Goal: Navigation & Orientation: Find specific page/section

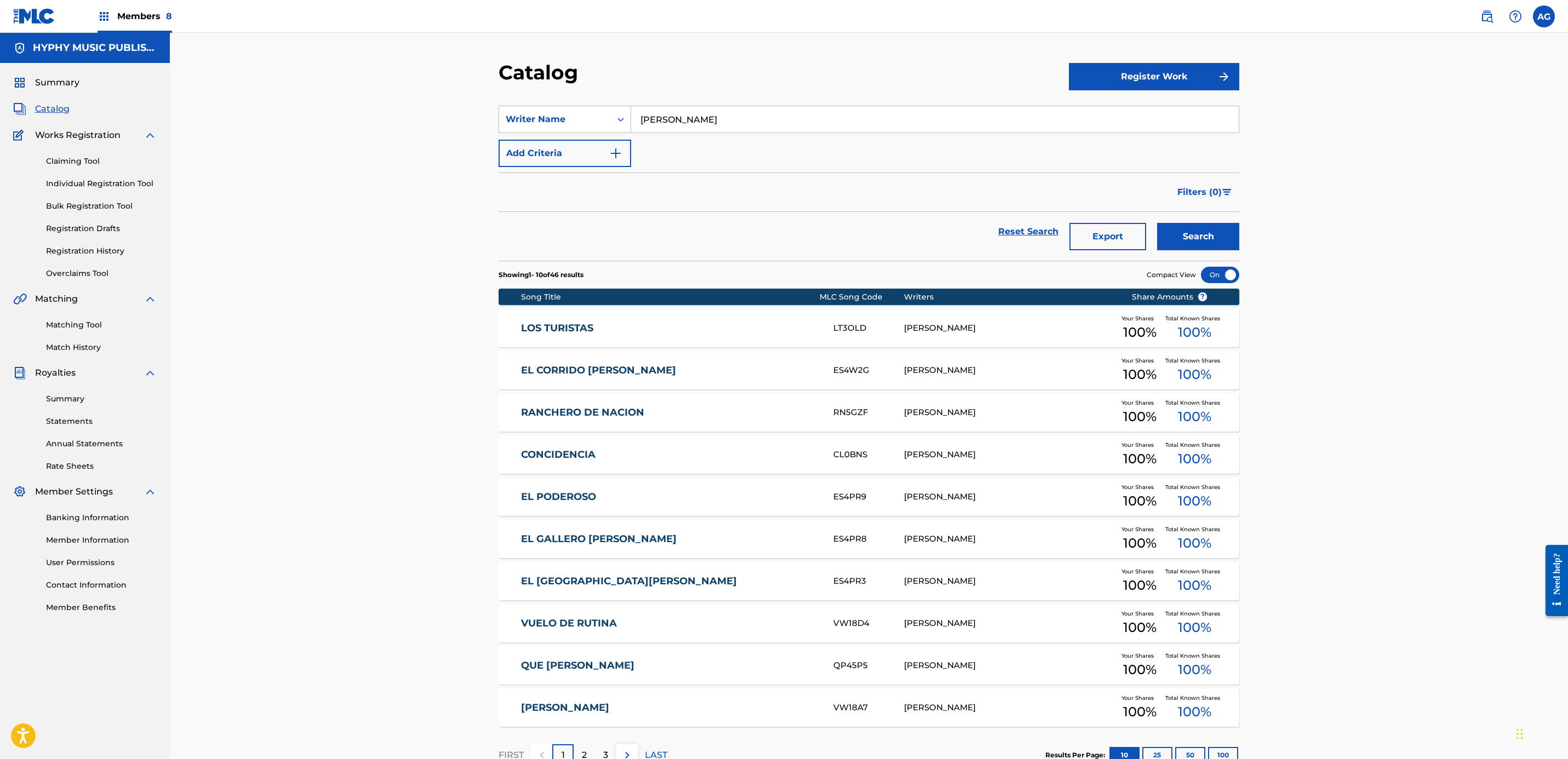
drag, startPoint x: 336, startPoint y: 207, endPoint x: 333, endPoint y: 197, distance: 10.4
drag, startPoint x: 271, startPoint y: 190, endPoint x: 271, endPoint y: 94, distance: 96.0
click at [55, 106] on span "Catalog" at bounding box center [53, 109] width 35 height 13
click at [118, 13] on span "Members 8" at bounding box center [145, 16] width 55 height 13
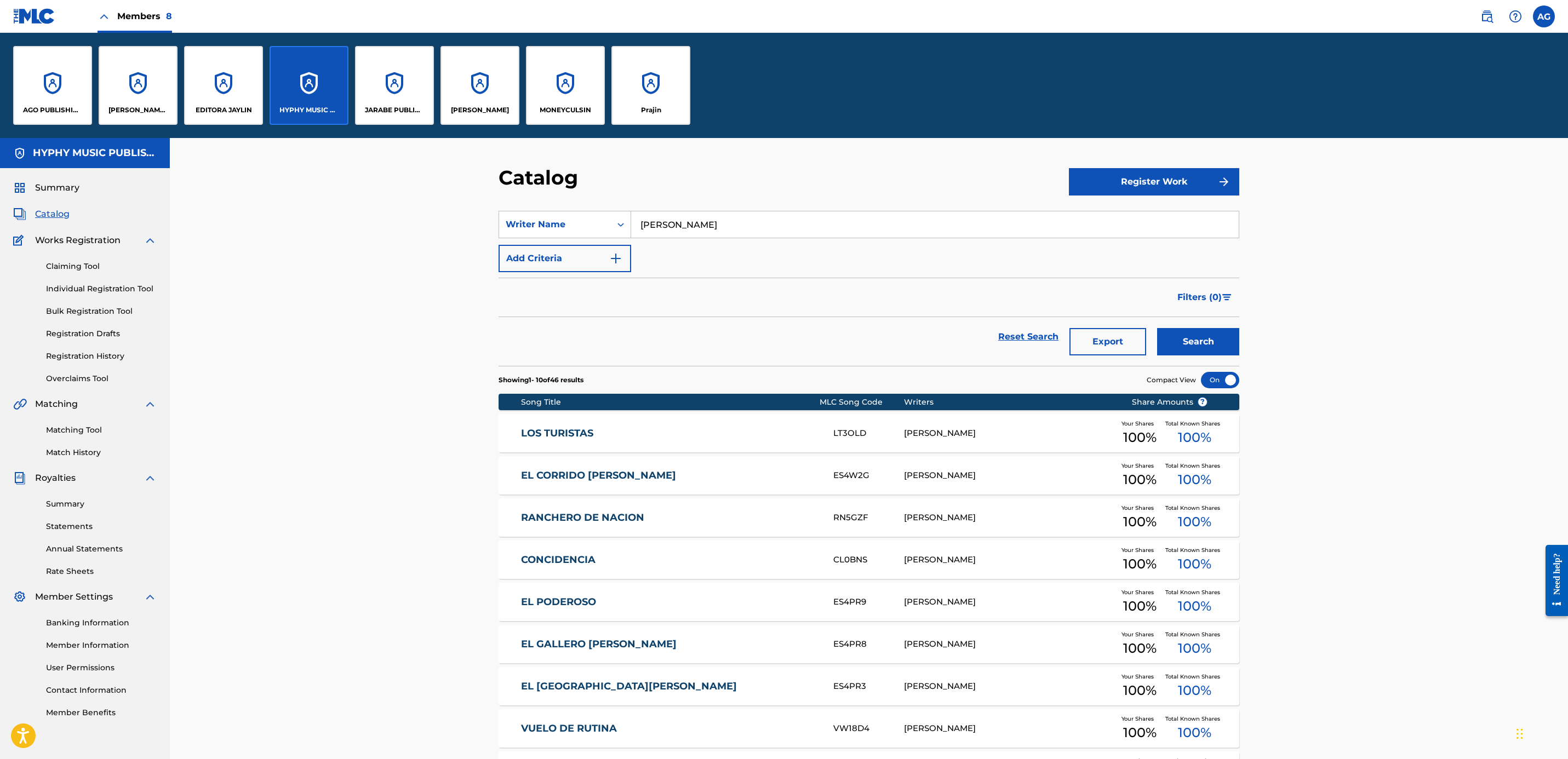
click at [55, 185] on span "Summary" at bounding box center [57, 187] width 45 height 13
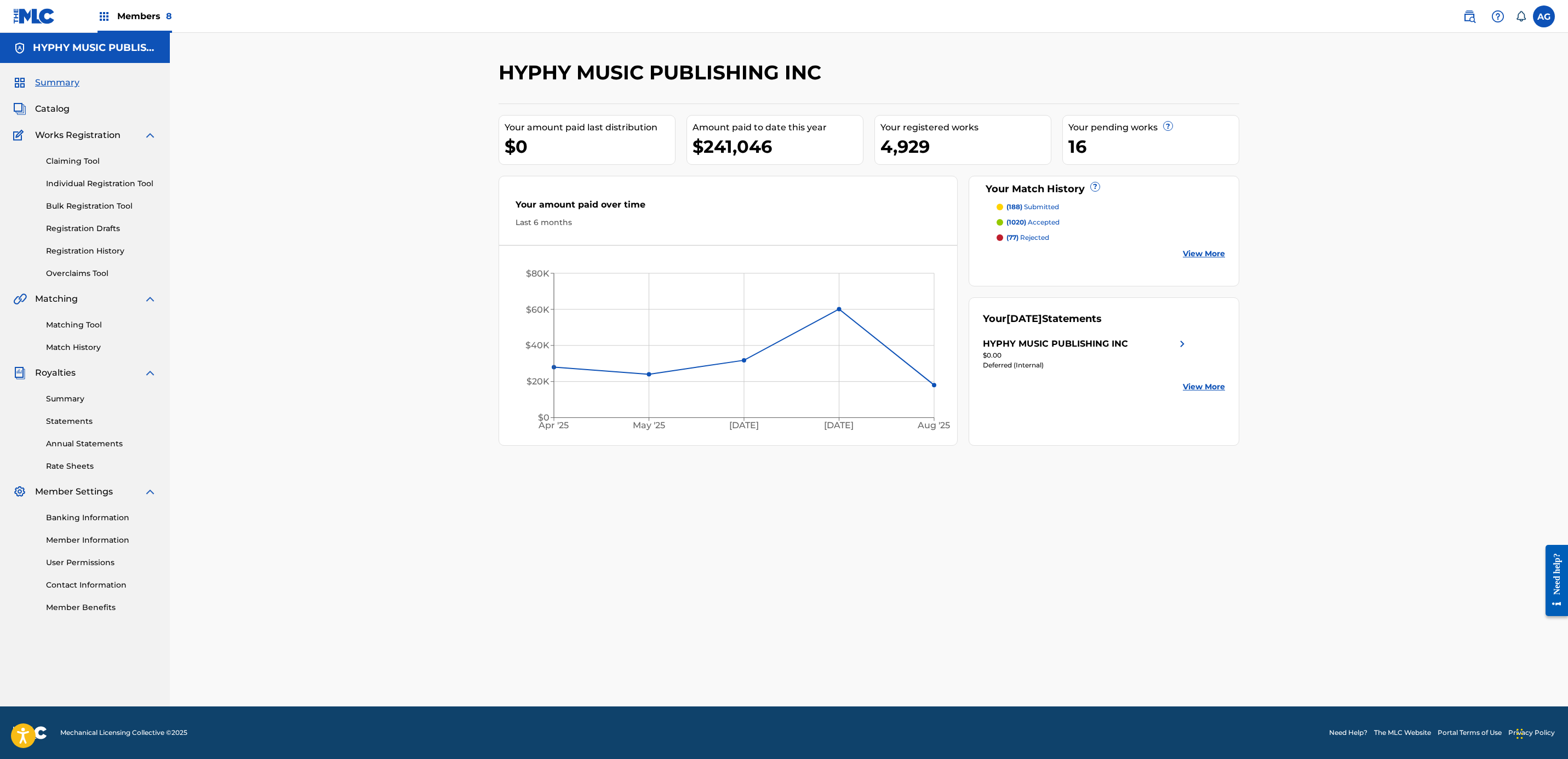
click at [150, 23] on div "Members 8" at bounding box center [135, 16] width 75 height 33
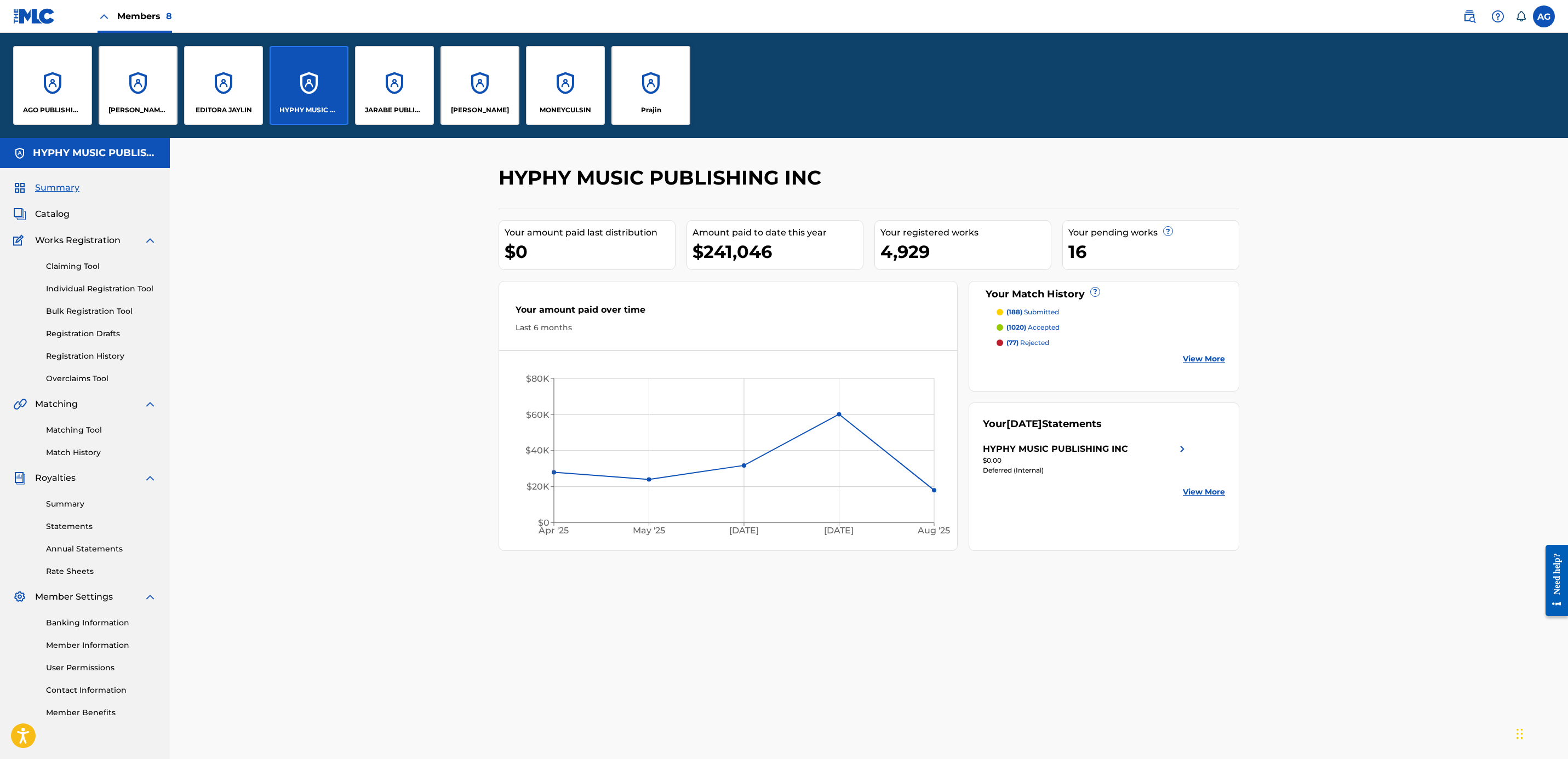
click at [406, 104] on div "JARABE PUBLISHING COMPANY" at bounding box center [394, 86] width 79 height 79
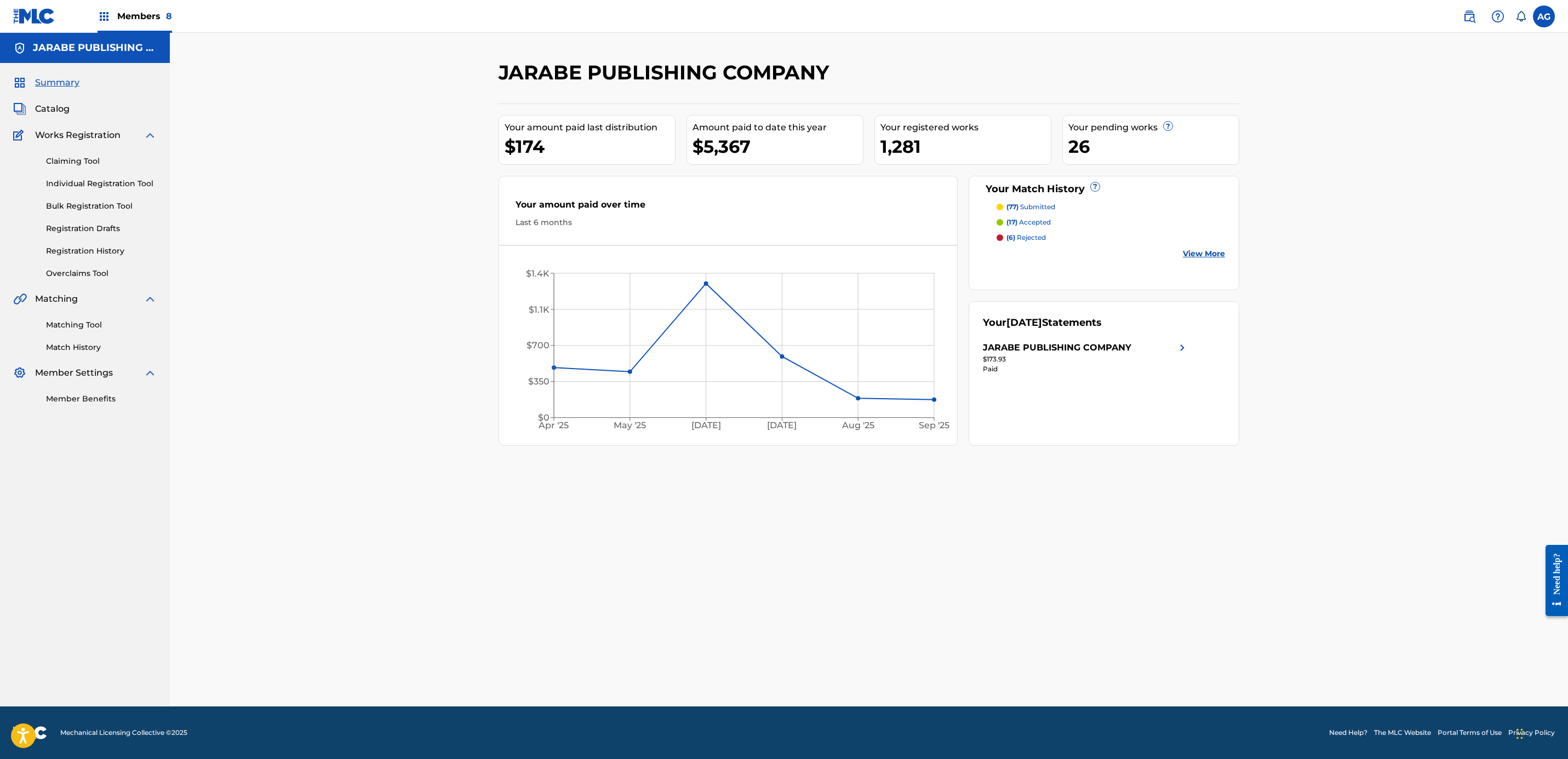
click at [120, 7] on div "Members 8" at bounding box center [135, 16] width 75 height 33
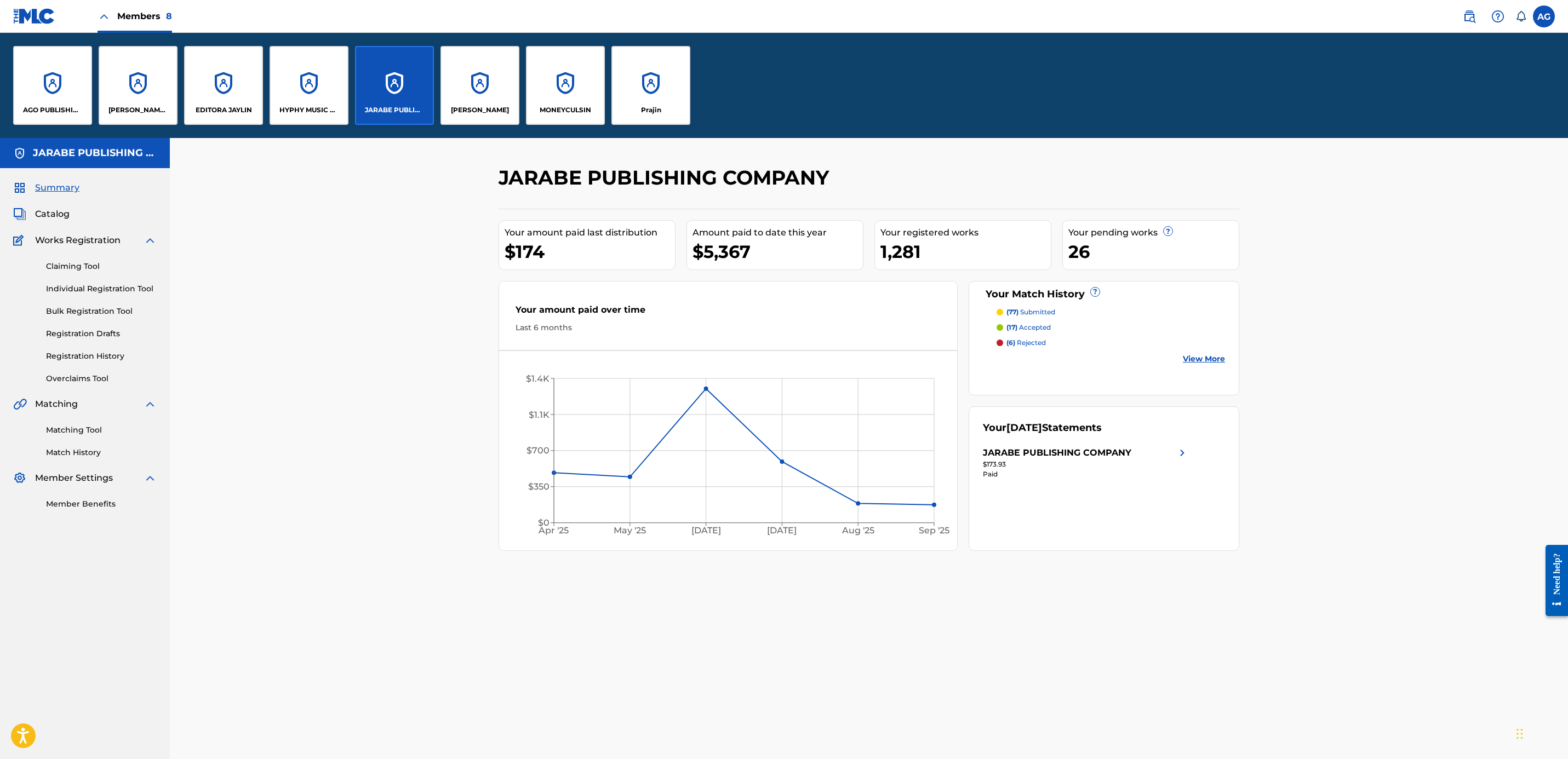
click at [224, 110] on p "EDITORA JAYLIN" at bounding box center [224, 110] width 56 height 10
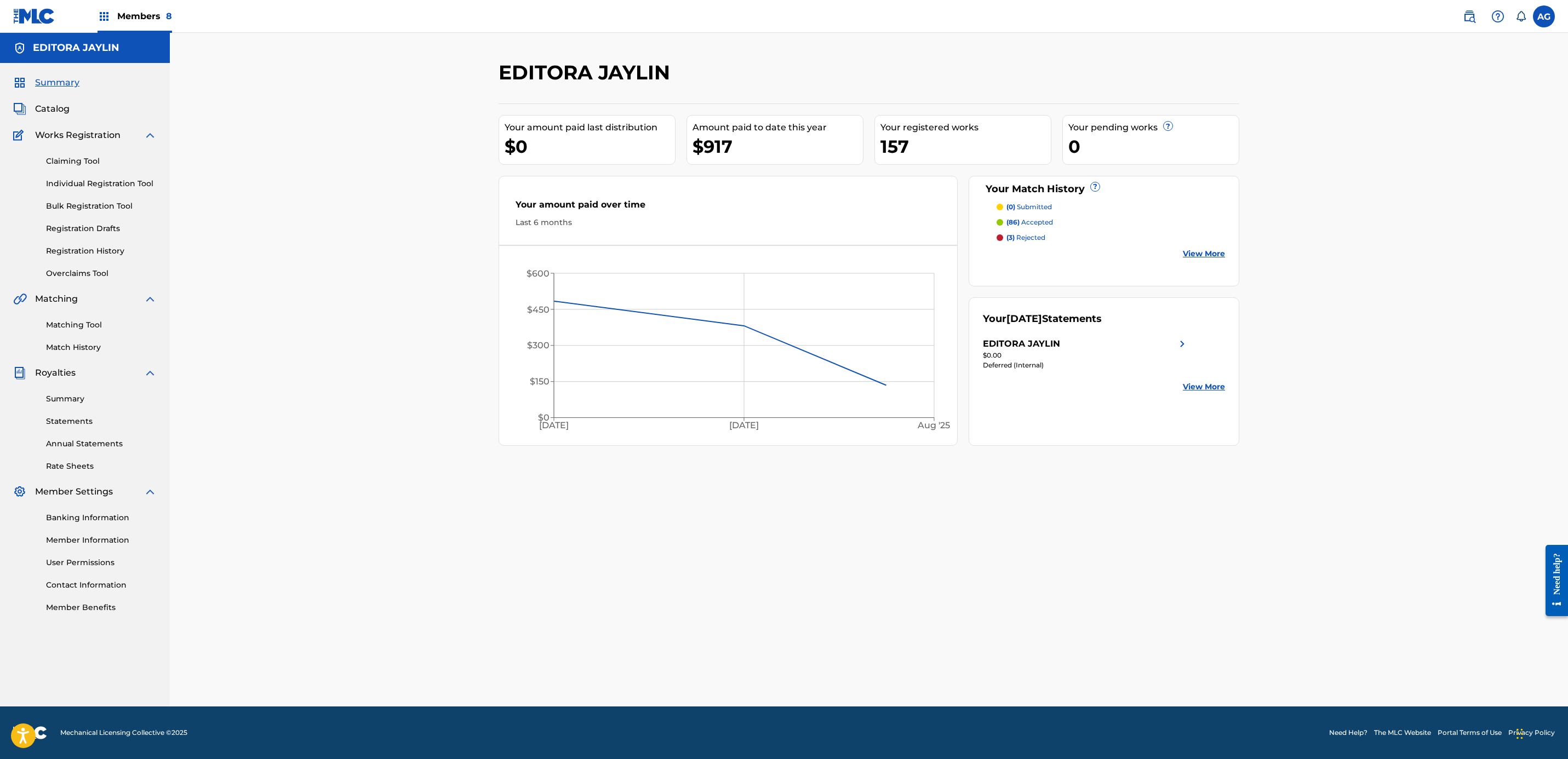
click at [153, 10] on span "Members 8" at bounding box center [145, 16] width 55 height 13
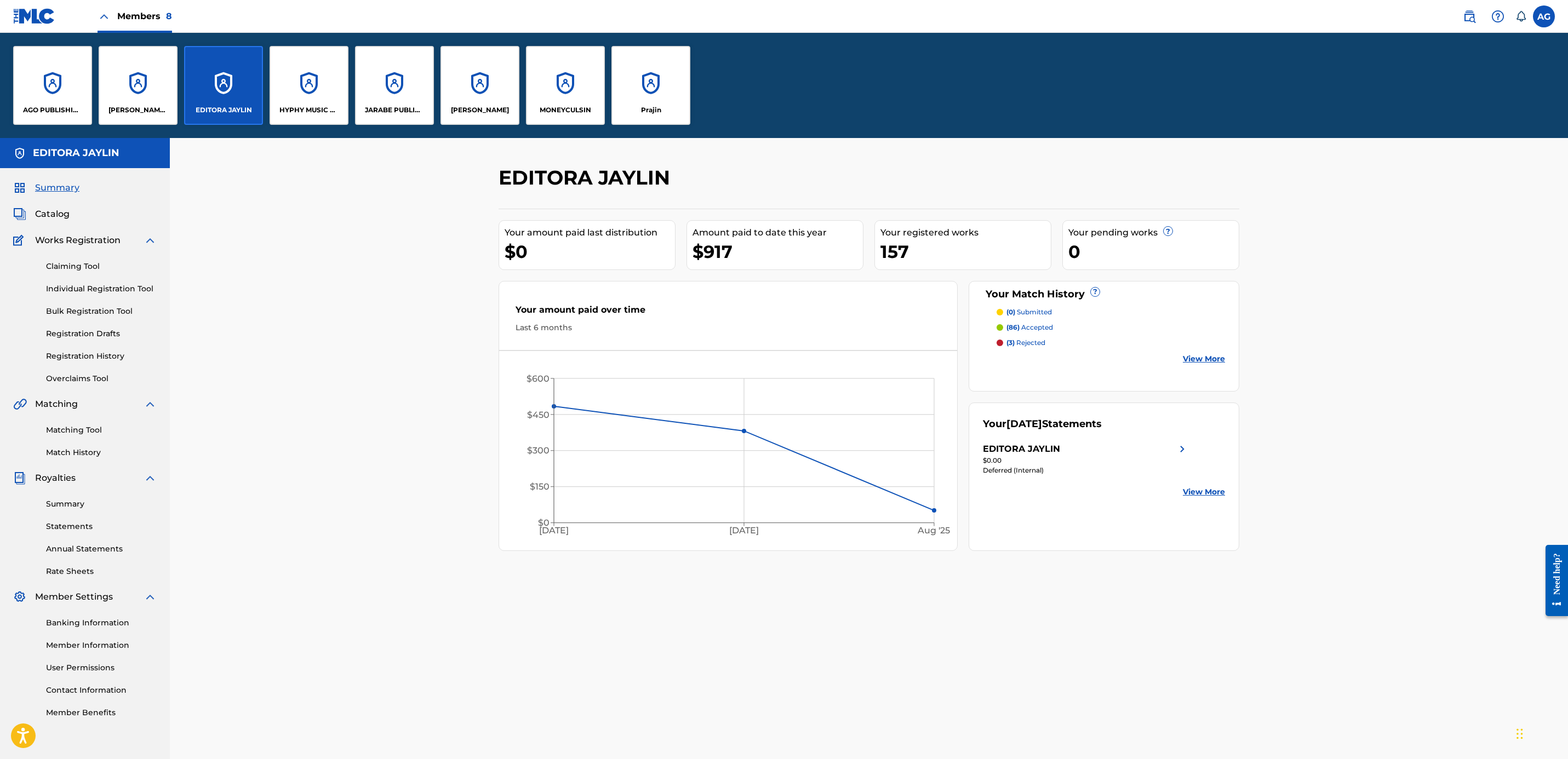
click at [625, 101] on div "Prajin" at bounding box center [651, 86] width 79 height 79
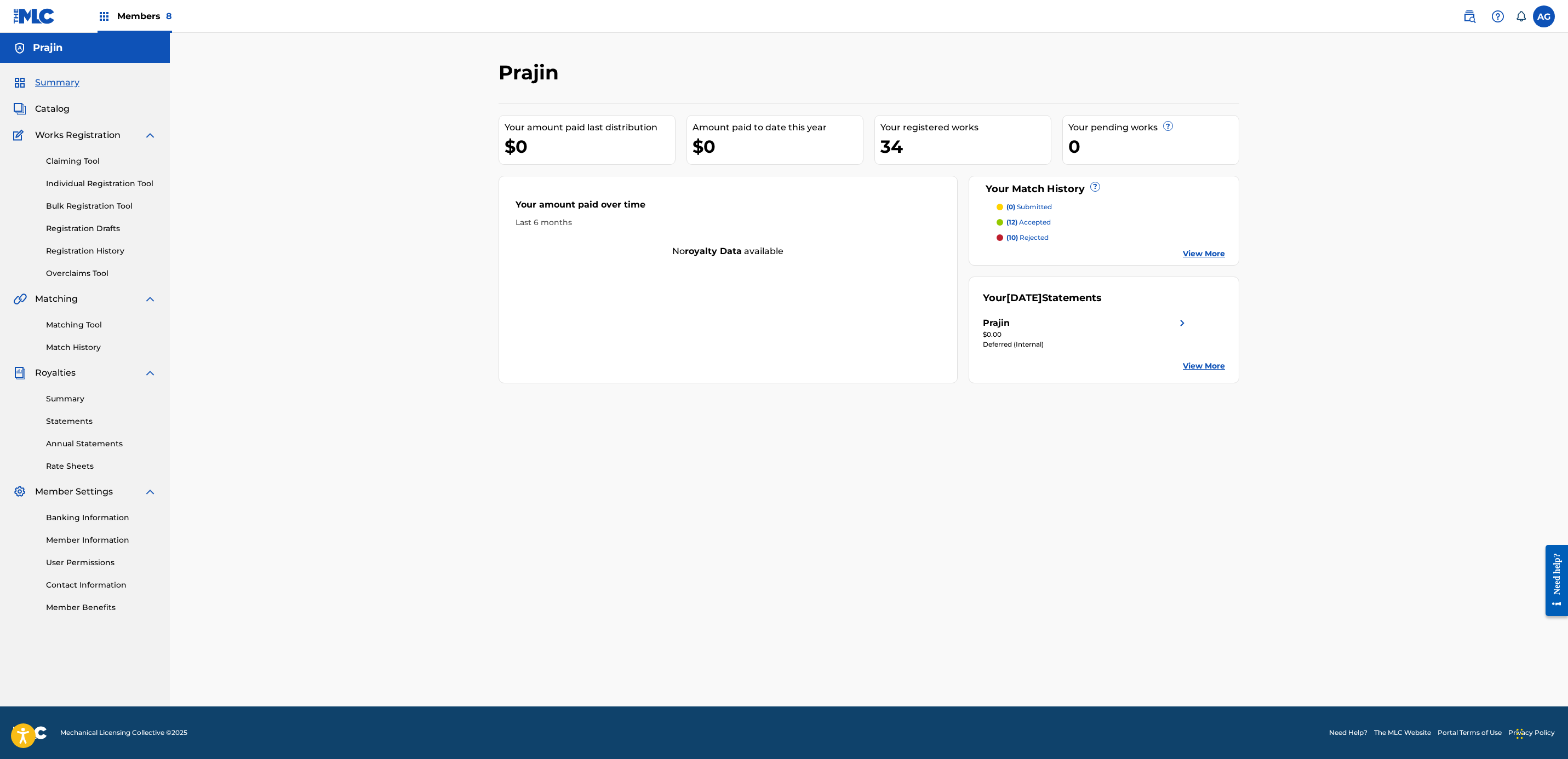
click at [91, 15] on div "Members 8" at bounding box center [92, 16] width 159 height 33
click at [111, 15] on div "Members 8" at bounding box center [135, 16] width 75 height 33
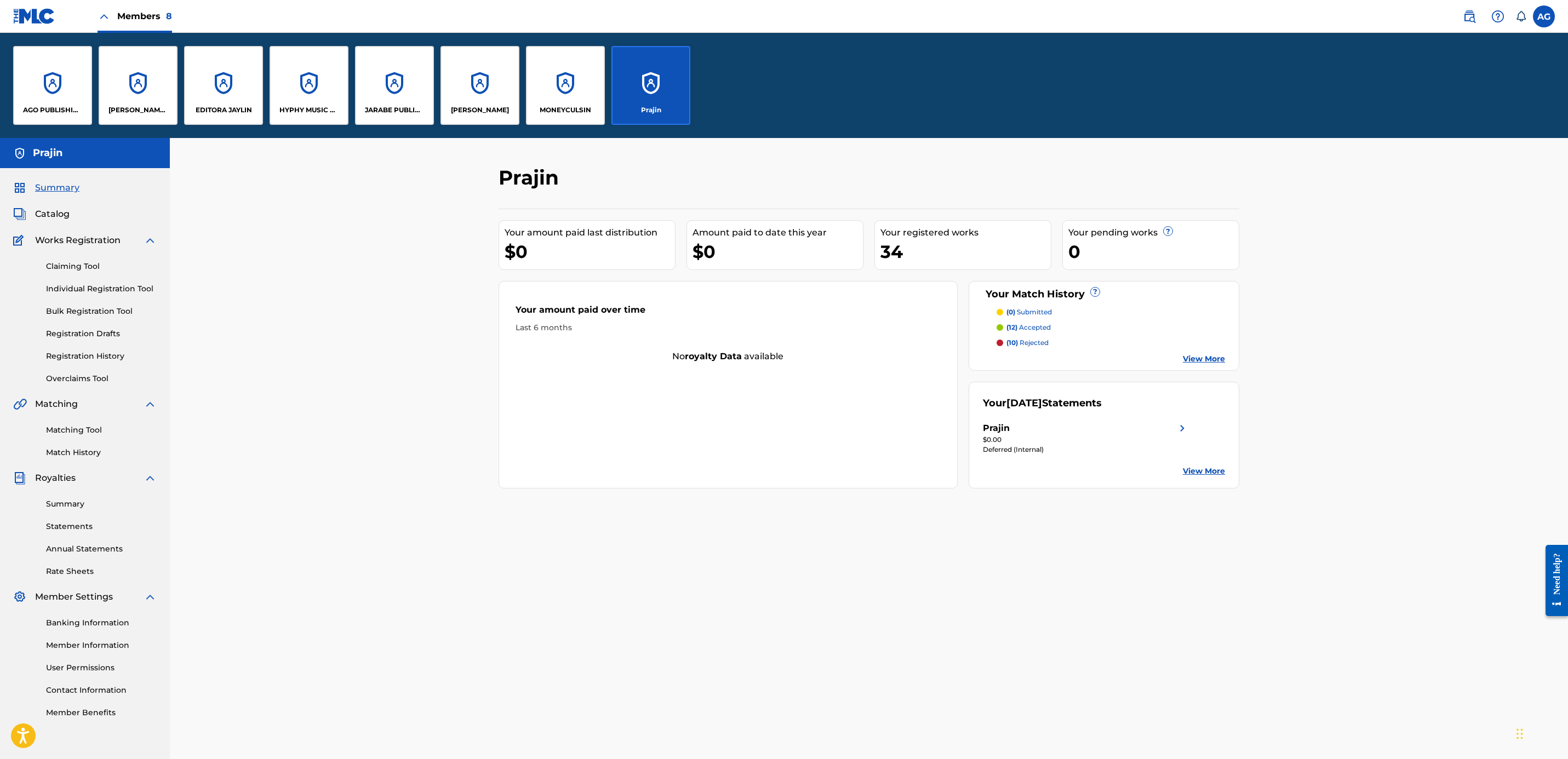
click at [166, 97] on div "[PERSON_NAME] MUSIC INC" at bounding box center [137, 86] width 79 height 79
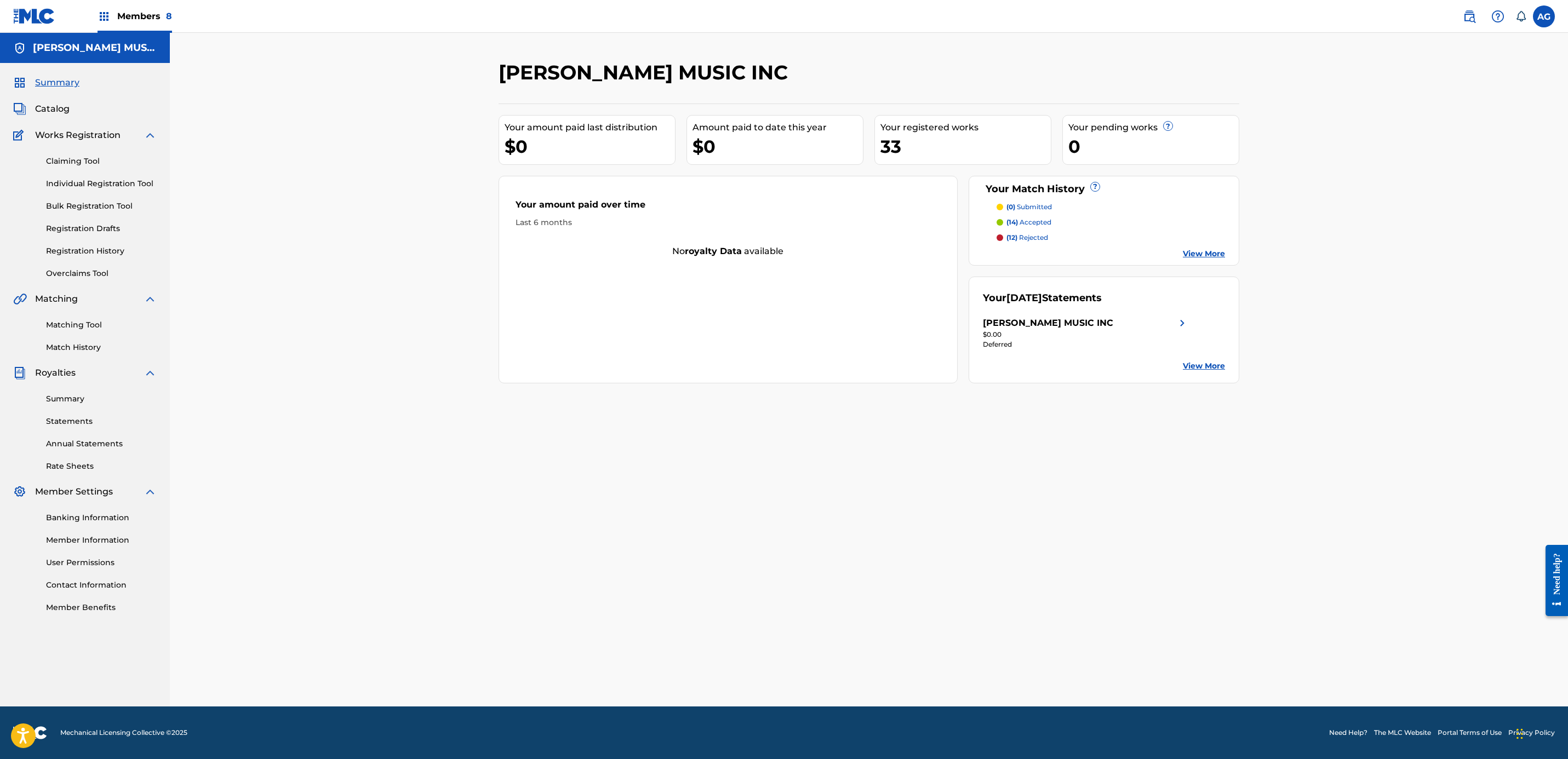
drag, startPoint x: 505, startPoint y: 413, endPoint x: 261, endPoint y: 567, distance: 288.5
drag, startPoint x: 273, startPoint y: 414, endPoint x: 287, endPoint y: 513, distance: 100.0
